Goal: Information Seeking & Learning: Learn about a topic

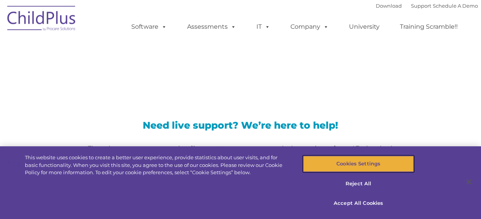
click at [387, 166] on button "Cookies Settings" at bounding box center [358, 164] width 111 height 16
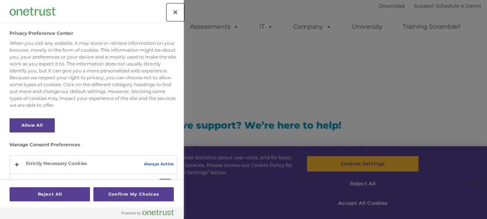
click at [177, 10] on button "Close" at bounding box center [175, 12] width 17 height 17
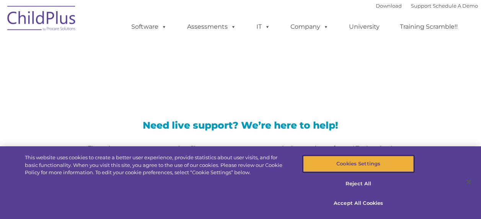
click at [386, 164] on button "Cookies Settings" at bounding box center [358, 164] width 111 height 16
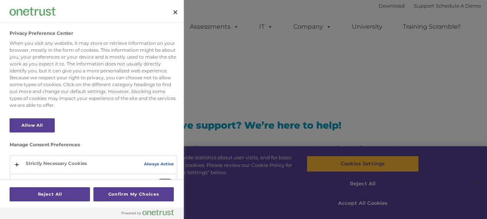
click at [366, 203] on div at bounding box center [243, 109] width 487 height 219
click at [415, 126] on div at bounding box center [243, 109] width 487 height 219
click at [178, 13] on button "Close" at bounding box center [175, 12] width 17 height 17
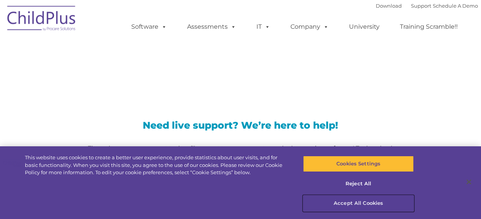
click at [358, 202] on button "Accept All Cookies" at bounding box center [358, 203] width 111 height 16
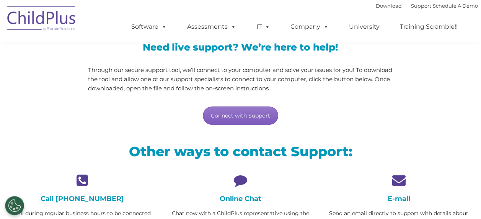
scroll to position [79, 0]
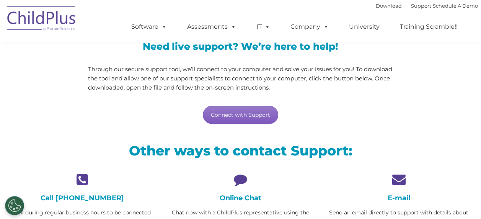
click at [255, 116] on link "Connect with Support" at bounding box center [240, 115] width 75 height 18
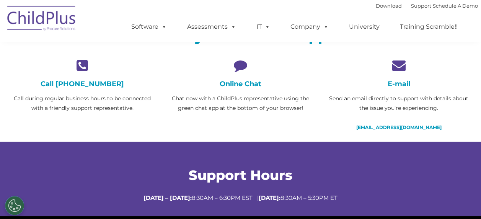
scroll to position [196, 0]
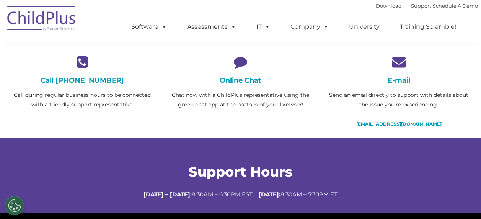
click at [237, 83] on h4 "Online Chat" at bounding box center [240, 80] width 147 height 8
click at [237, 63] on icon at bounding box center [240, 61] width 147 height 13
click at [238, 81] on h4 "Online Chat" at bounding box center [240, 80] width 147 height 8
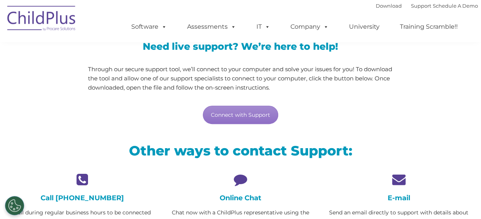
scroll to position [80, 0]
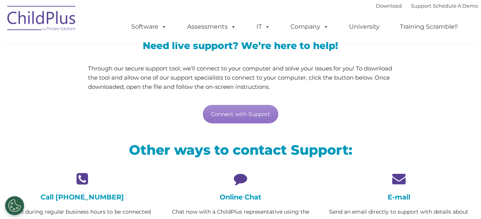
click at [467, 38] on ul "Software ChildPlus: The original and most widely-used Head Start data managemen…" at bounding box center [297, 26] width 362 height 31
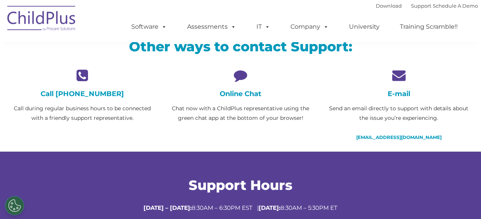
scroll to position [179, 0]
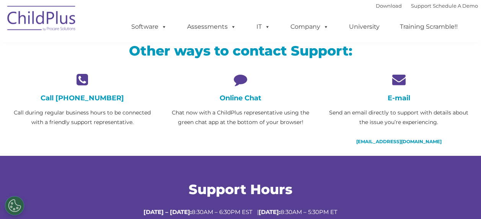
click at [83, 81] on icon at bounding box center [82, 79] width 147 height 13
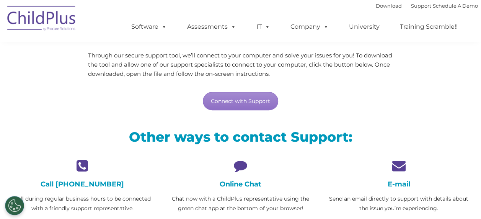
scroll to position [88, 0]
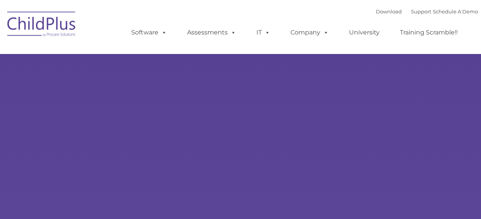
type input ""
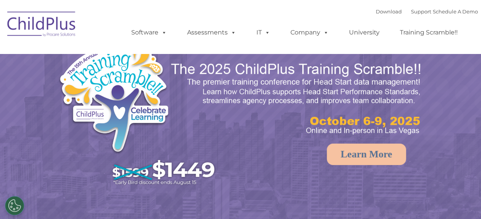
select select "MEDIUM"
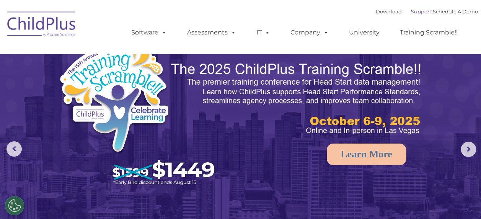
click at [411, 9] on link "Support" at bounding box center [421, 11] width 20 height 6
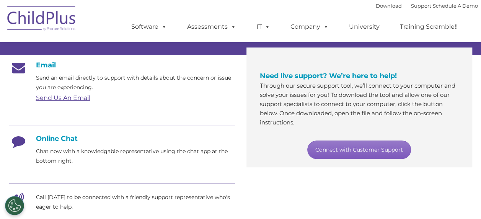
scroll to position [122, 0]
click at [393, 150] on link "Connect with Customer Support" at bounding box center [359, 149] width 104 height 18
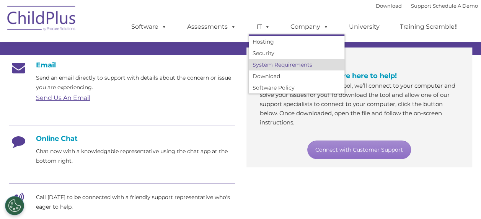
click at [269, 67] on link "System Requirements" at bounding box center [297, 64] width 96 height 11
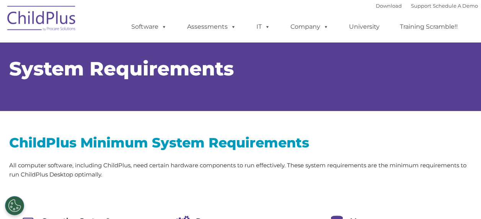
select select "MEDIUM"
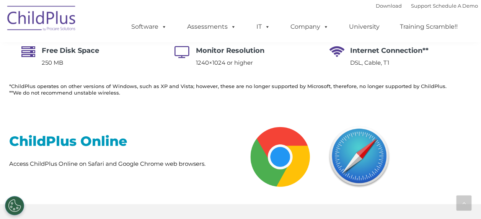
scroll to position [232, 0]
